Goal: Navigation & Orientation: Find specific page/section

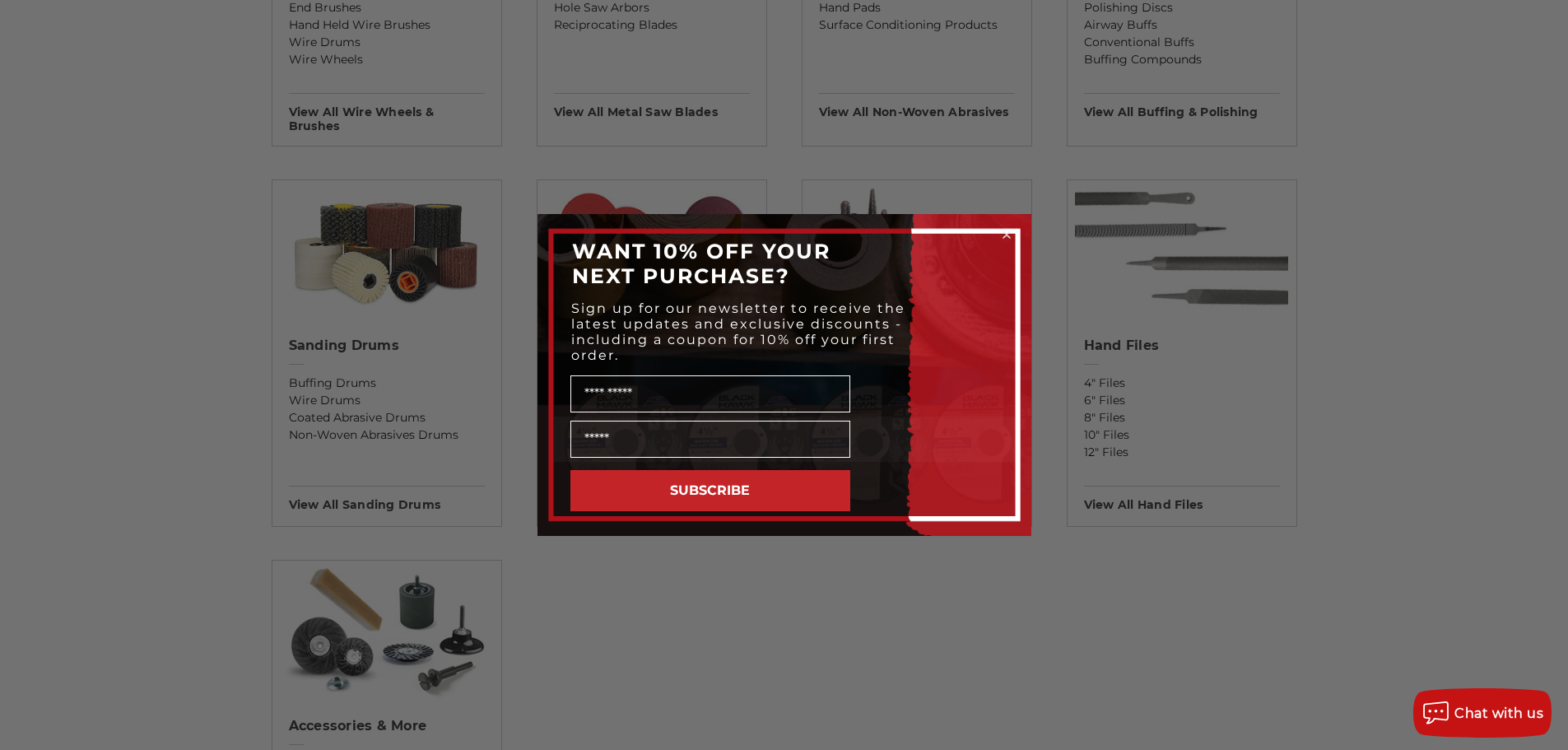
scroll to position [1235, 0]
click at [1008, 234] on circle "Close dialog" at bounding box center [1006, 234] width 16 height 16
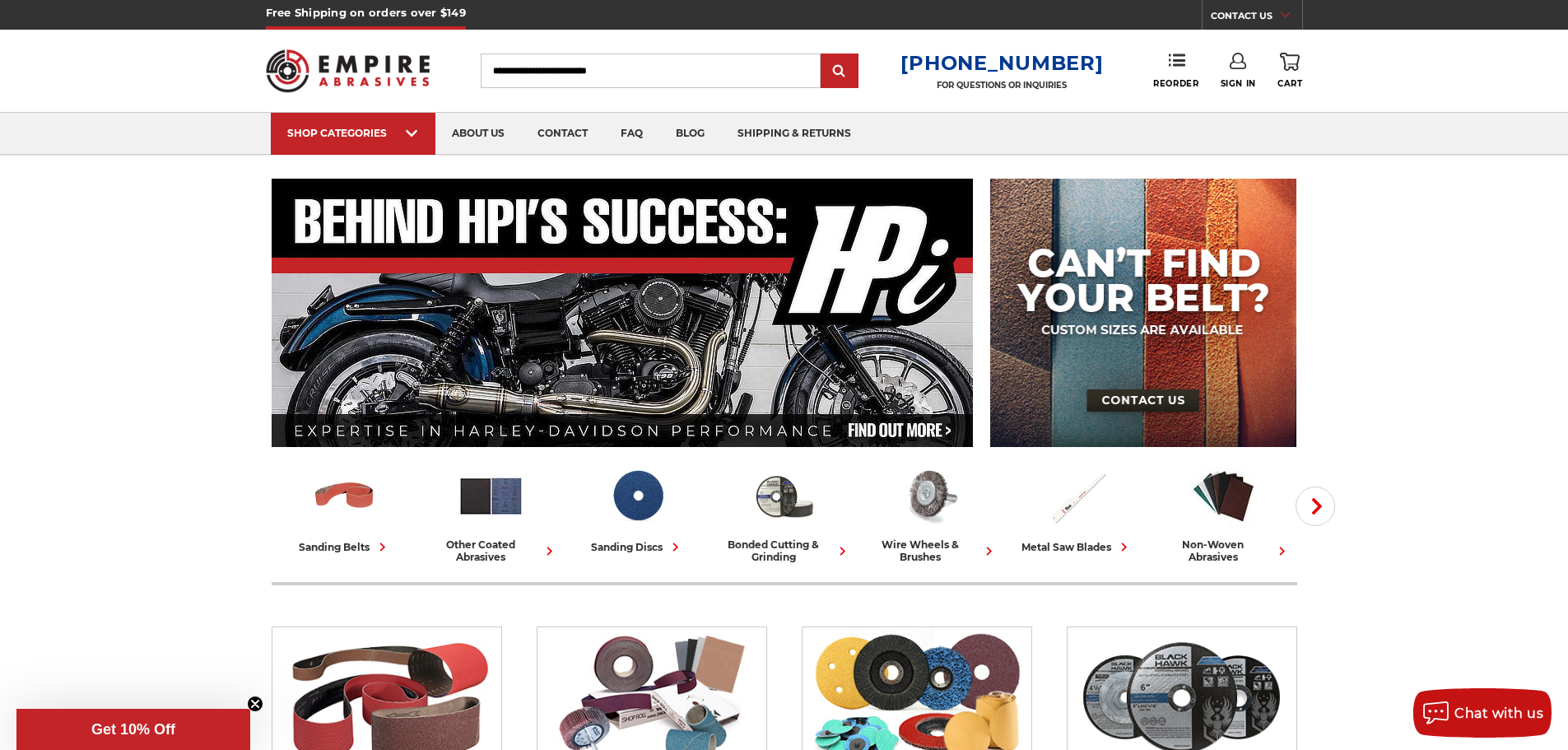
scroll to position [0, 0]
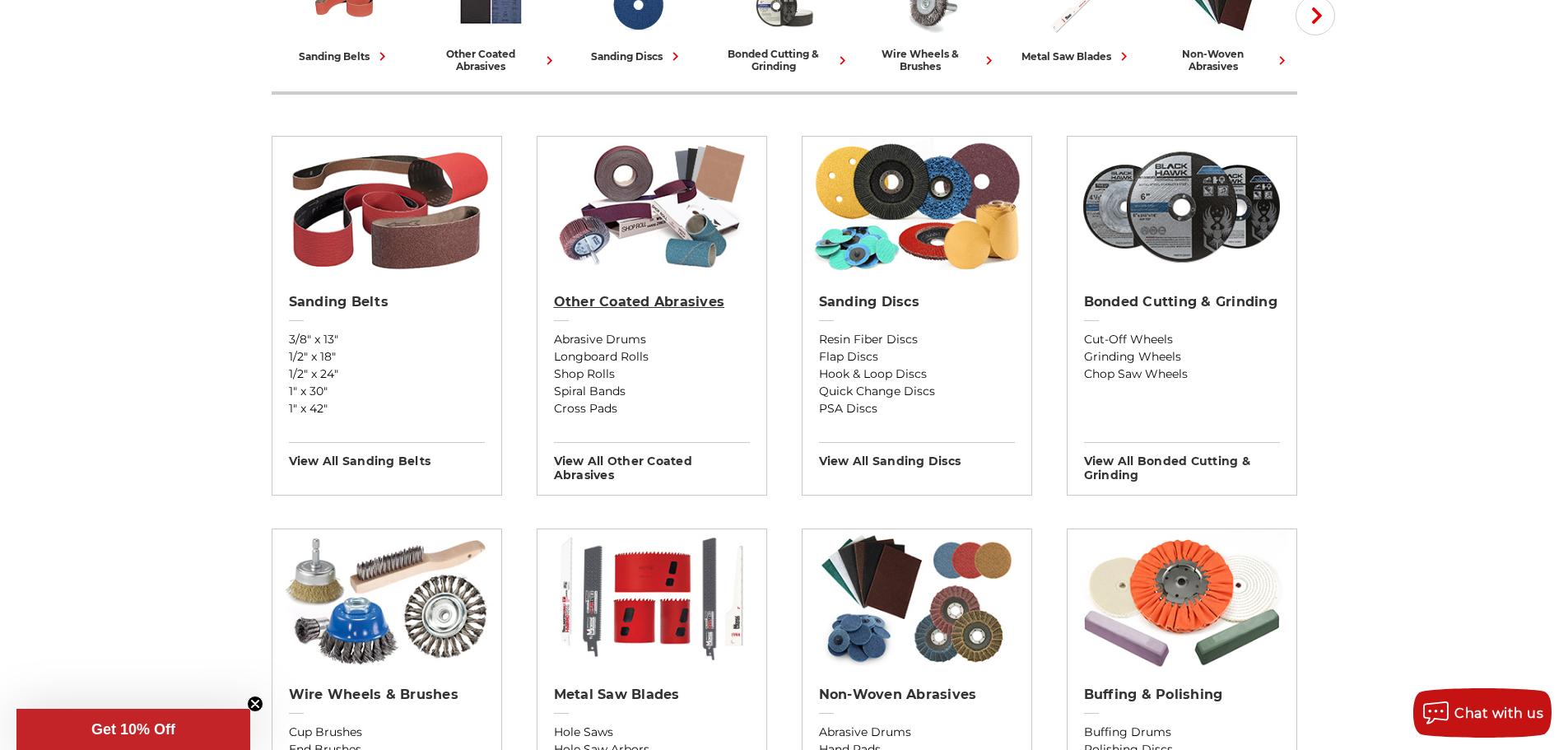
scroll to position [493, 0]
click at [1157, 305] on h2 "Bonded Cutting & Grinding" at bounding box center [1182, 301] width 195 height 17
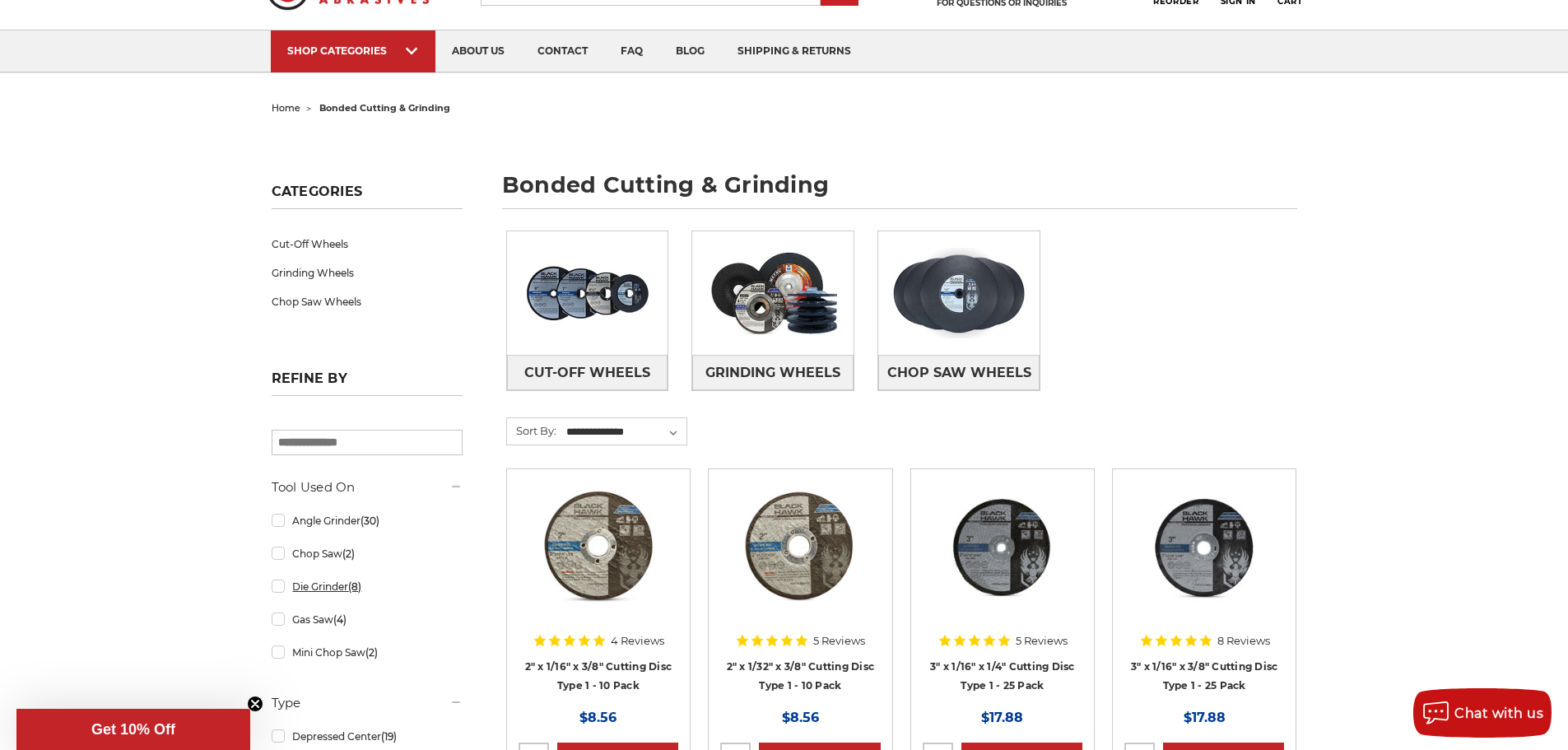
scroll to position [83, 0]
click at [302, 248] on link "Cut-Off Wheels" at bounding box center [367, 245] width 191 height 29
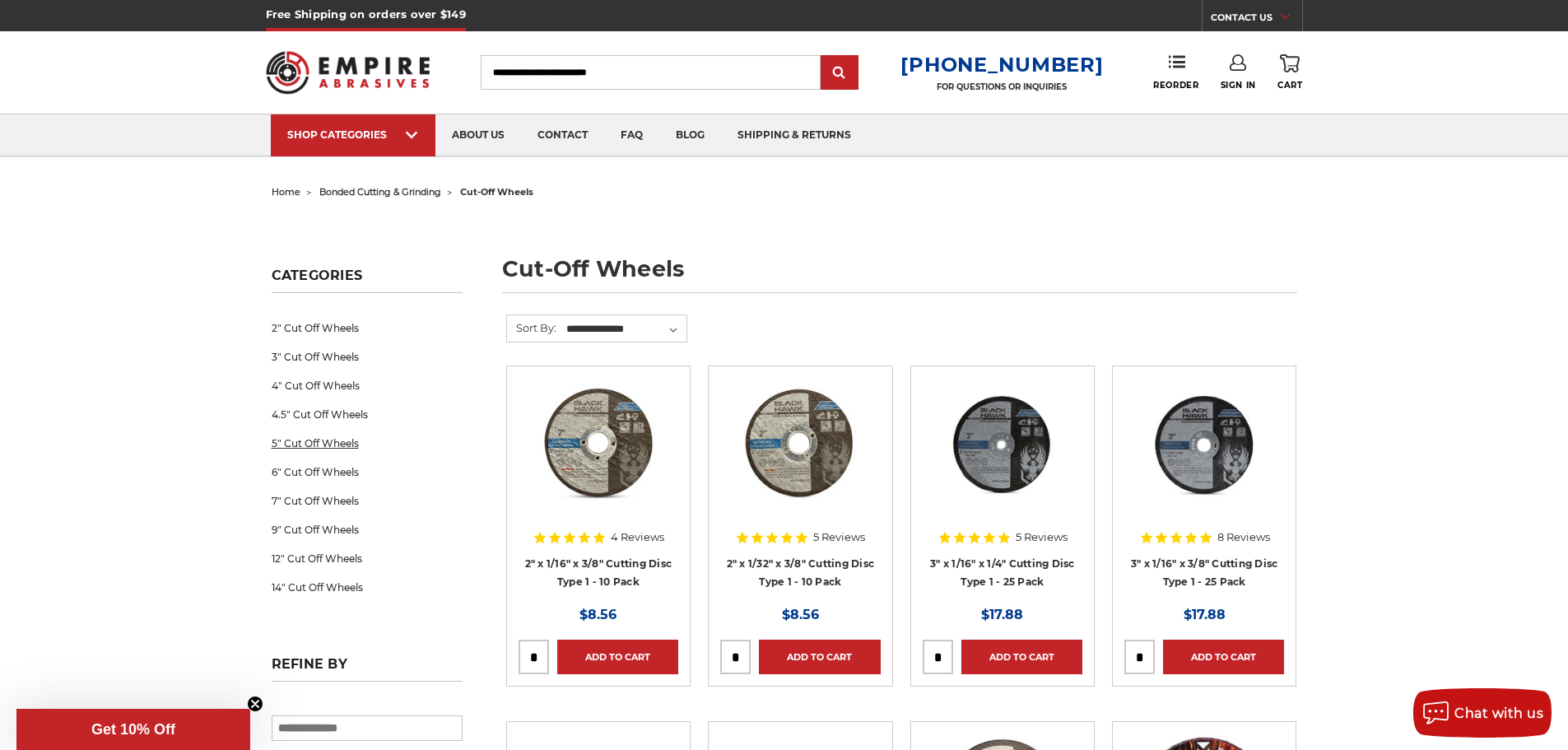
click at [334, 445] on link "5" Cut Off Wheels" at bounding box center [367, 443] width 191 height 29
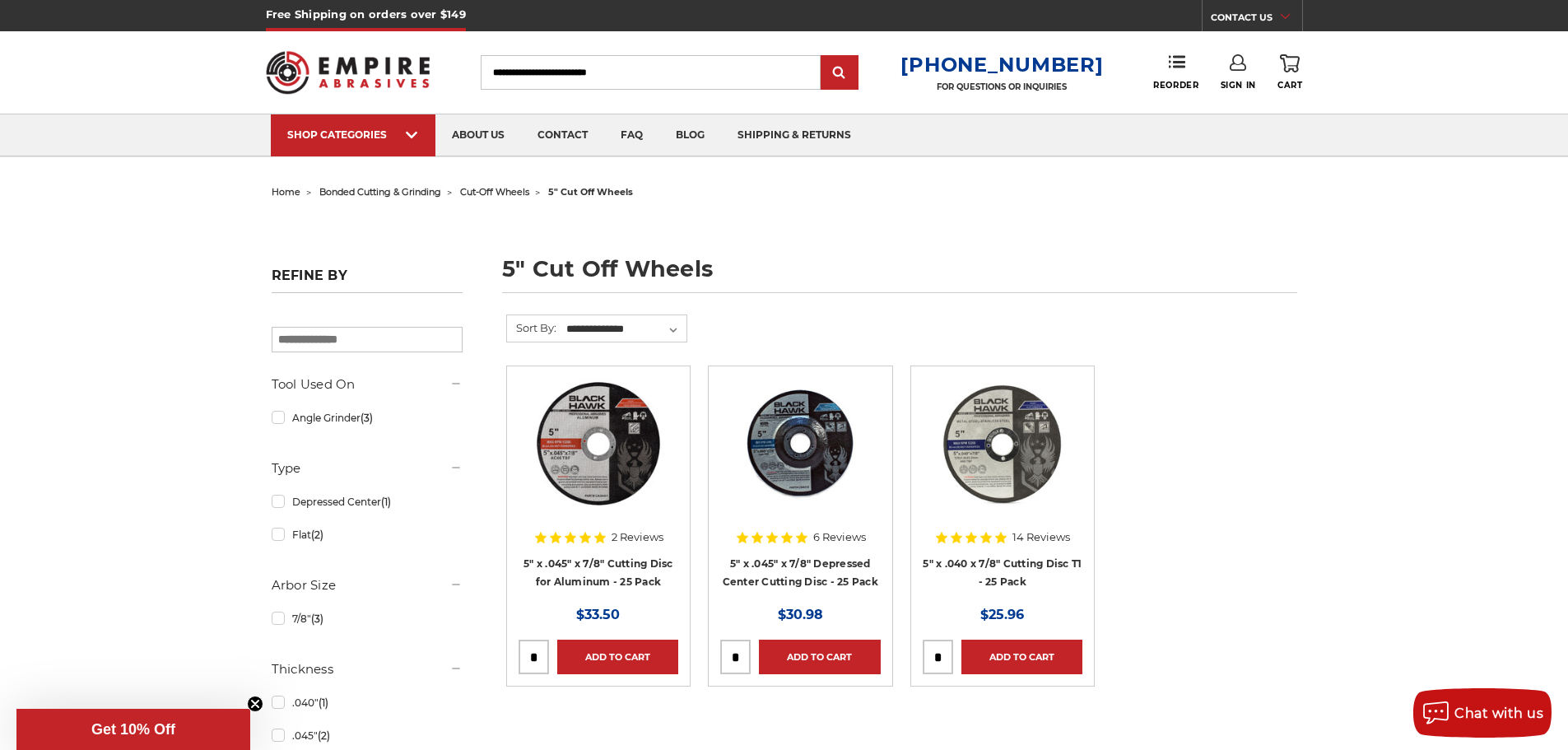
click at [368, 74] on img at bounding box center [348, 72] width 165 height 64
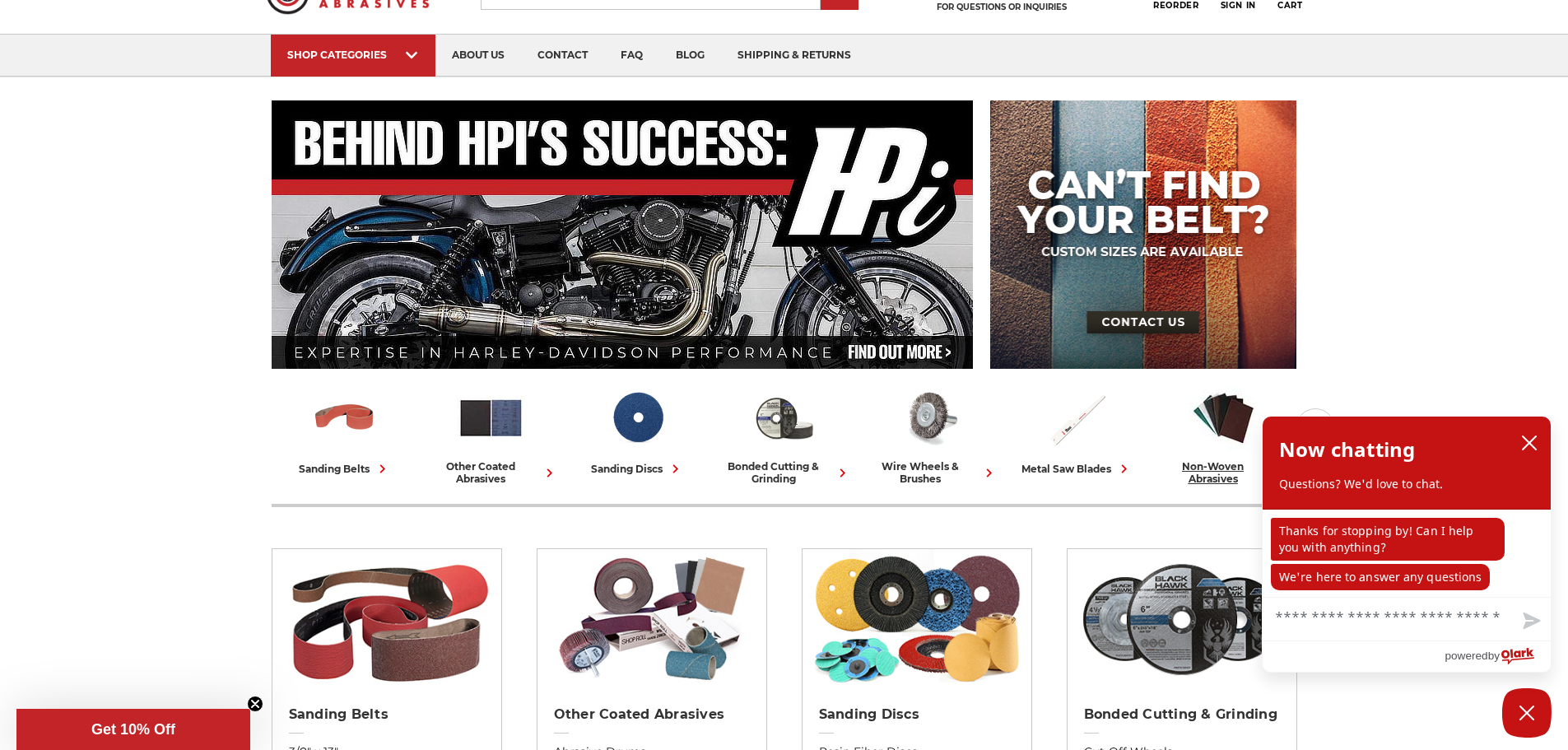
scroll to position [81, 0]
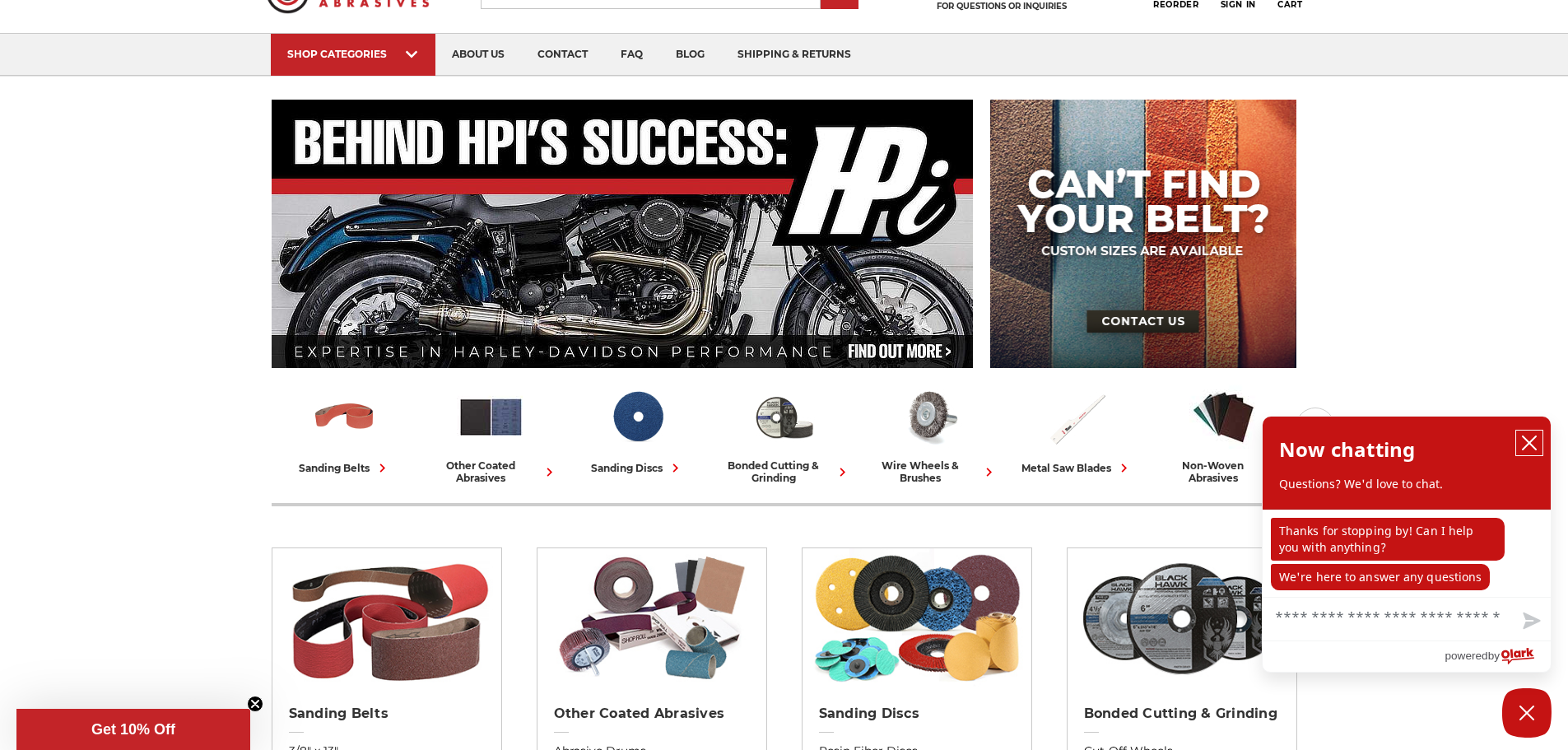
click at [1527, 436] on icon "close chatbox" at bounding box center [1529, 443] width 17 height 17
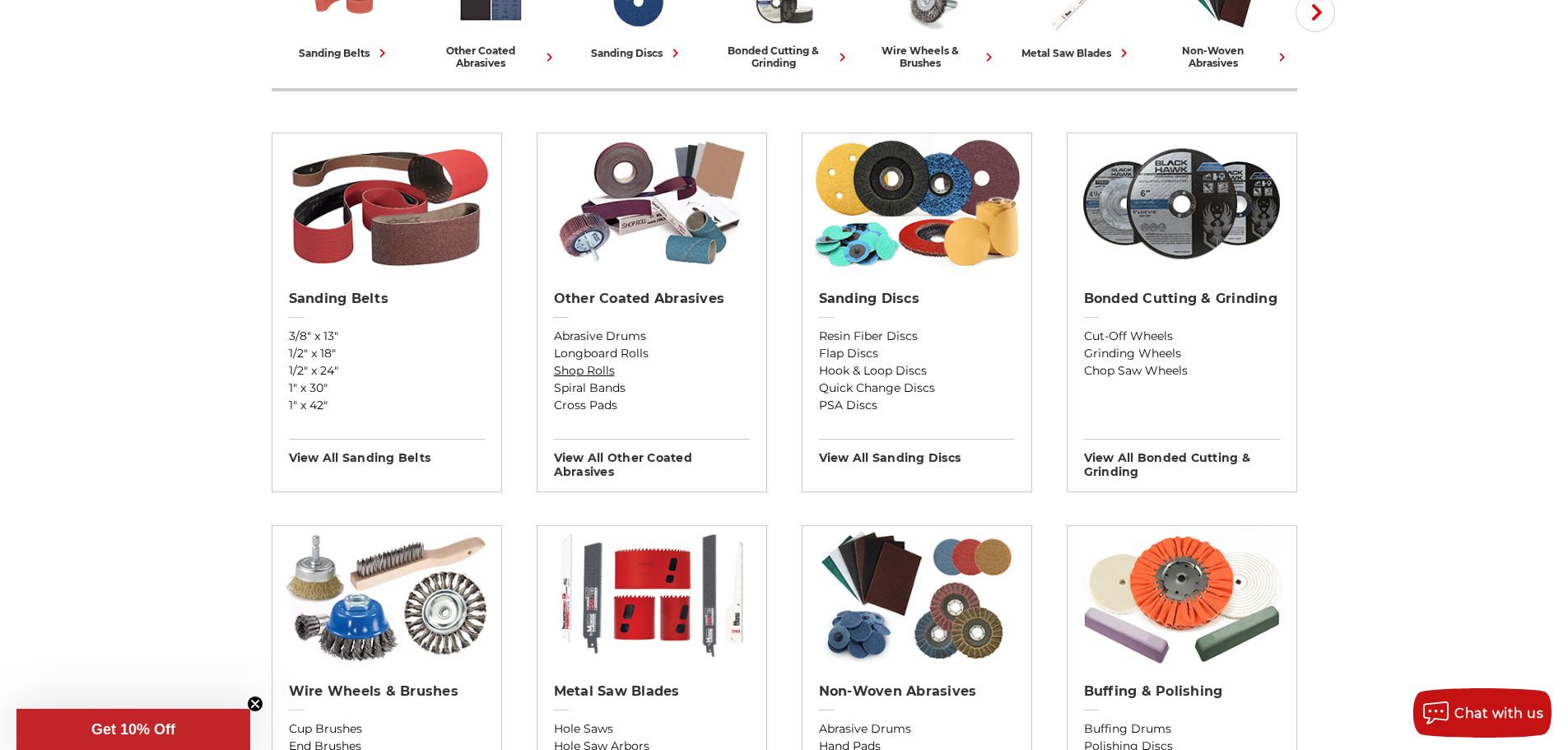
scroll to position [494, 0]
click at [602, 371] on link "Shop Rolls" at bounding box center [651, 371] width 195 height 18
click at [590, 338] on link "Abrasive Drums" at bounding box center [651, 337] width 195 height 18
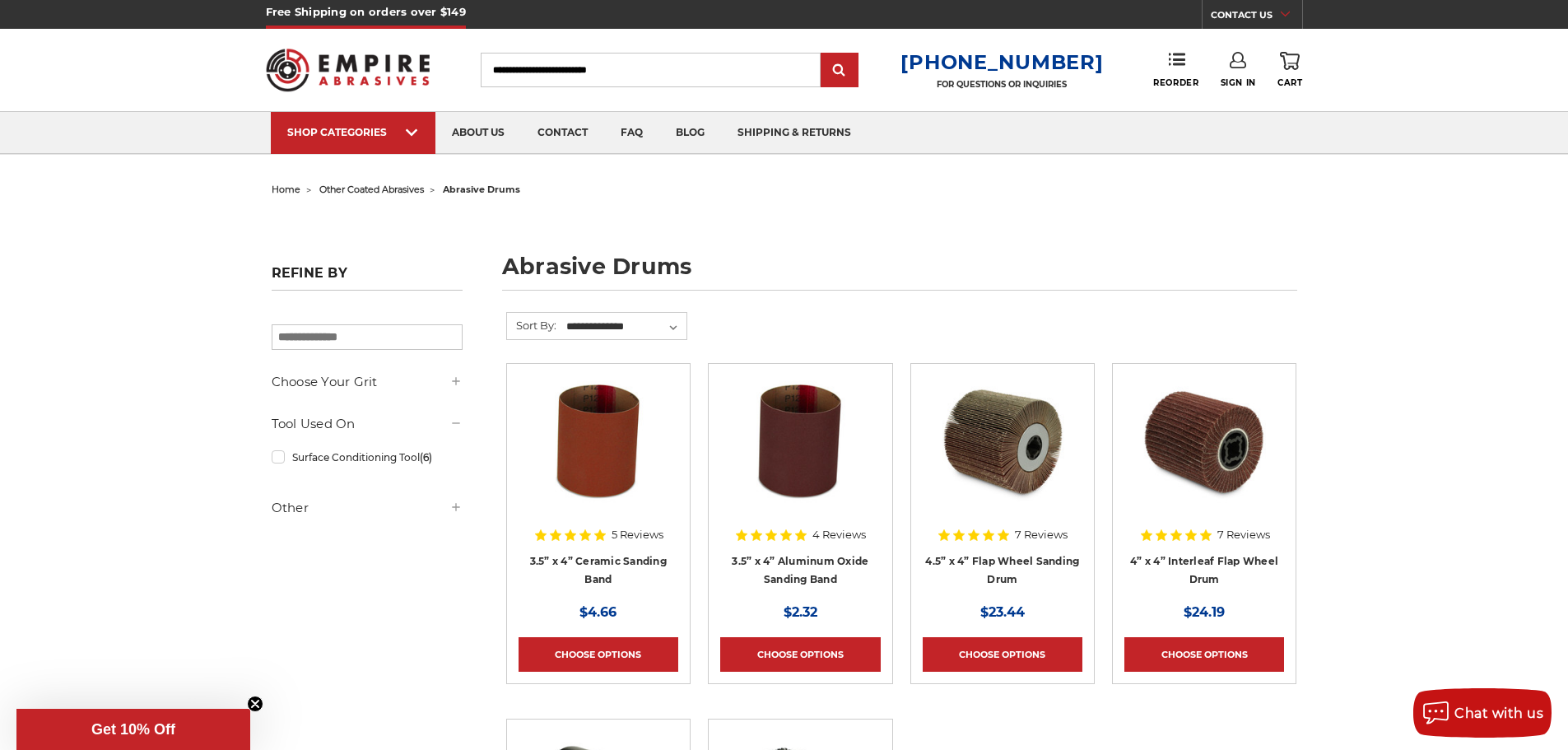
scroll to position [1, 0]
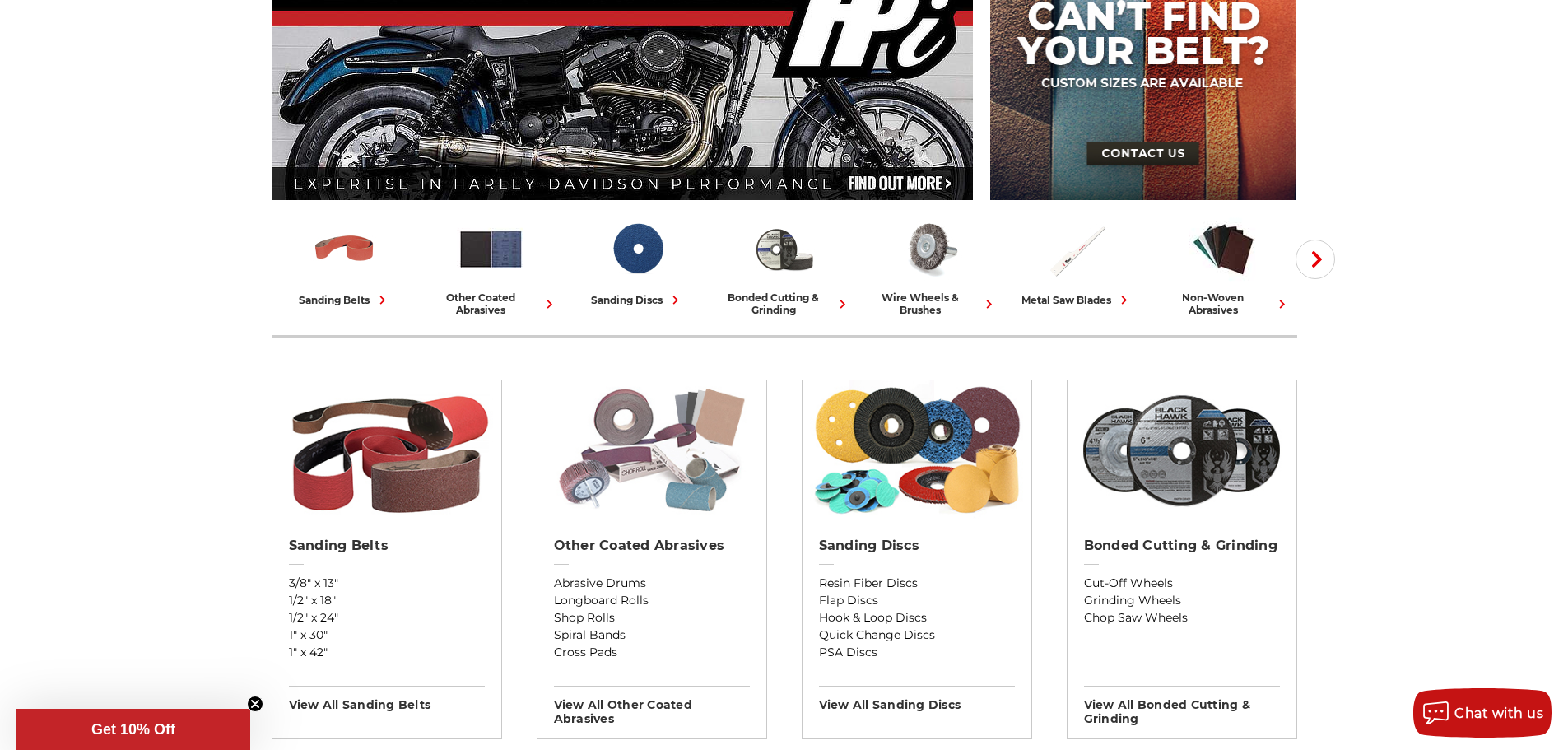
scroll to position [248, 0]
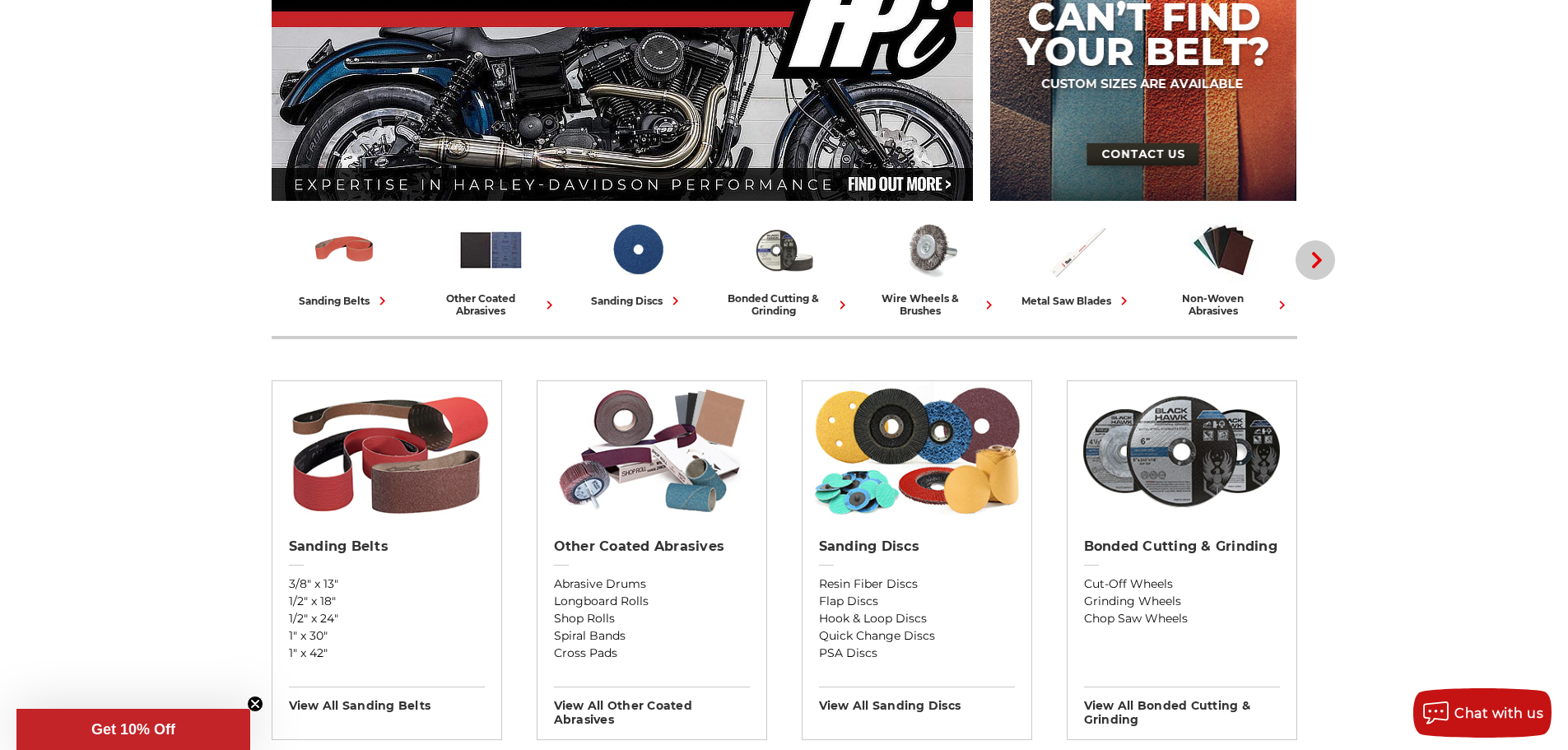
click at [1312, 270] on button "Next" at bounding box center [1315, 260] width 39 height 39
